Goal: Obtain resource: Download file/media

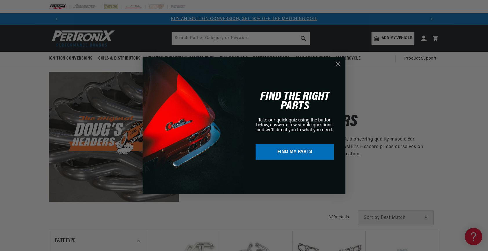
click at [339, 63] on circle "Close dialog" at bounding box center [338, 64] width 10 height 10
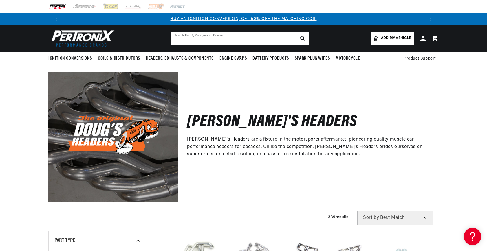
click at [208, 38] on input "text" at bounding box center [240, 38] width 138 height 13
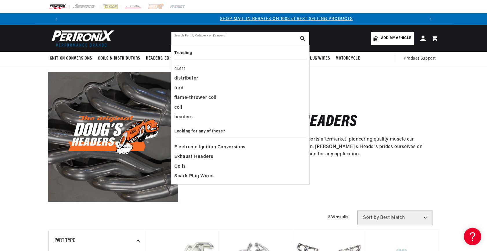
scroll to position [0, 362]
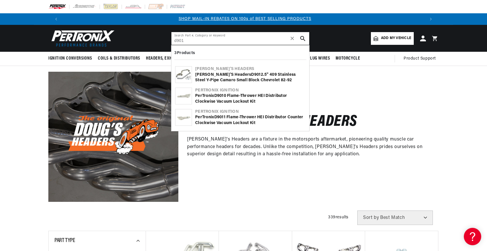
type input "d901"
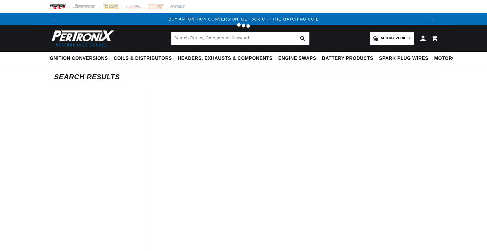
type input "d901"
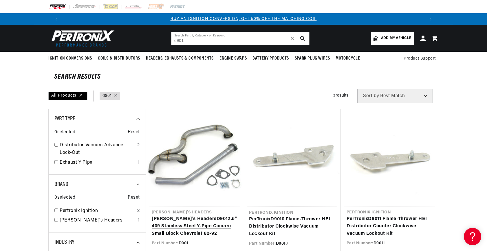
click at [197, 216] on link "[PERSON_NAME]'s Headers D901 2.5" 409 Stainless Steel Y-Pipe Camaro Small Block…" at bounding box center [195, 227] width 86 height 22
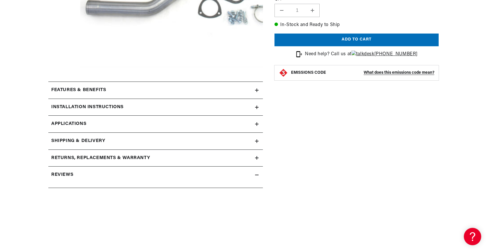
click at [257, 106] on icon at bounding box center [257, 107] width 0 height 3
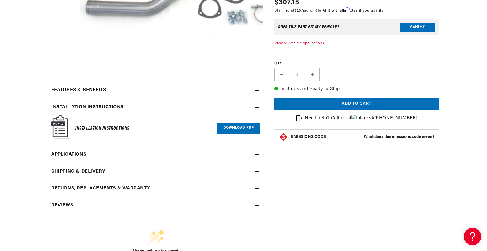
click at [239, 128] on link "Download PDF" at bounding box center [238, 128] width 43 height 11
